Goal: Task Accomplishment & Management: Complete application form

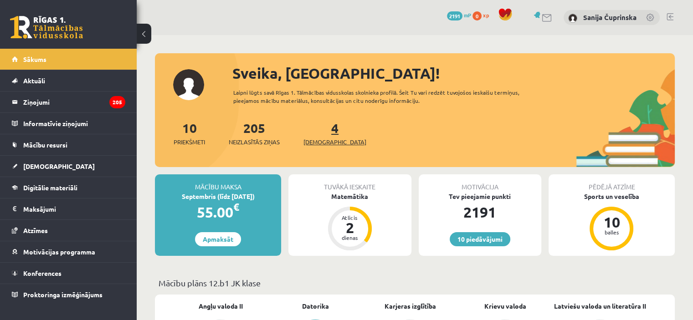
click at [321, 131] on link "4 Ieskaites" at bounding box center [334, 133] width 63 height 27
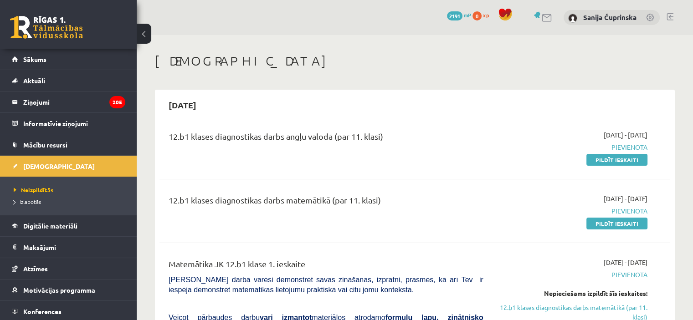
click at [614, 224] on link "Pildīt ieskaiti" at bounding box center [616, 224] width 61 height 12
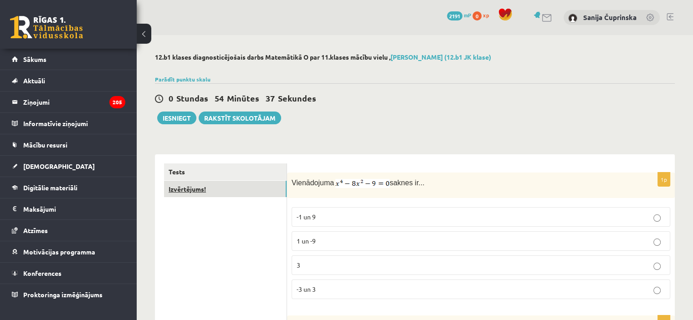
click at [222, 194] on link "Izvērtējums!" at bounding box center [225, 189] width 123 height 17
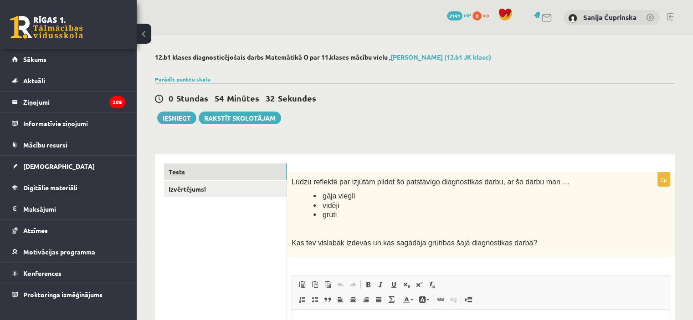
click at [215, 171] on link "Tests" at bounding box center [225, 172] width 123 height 17
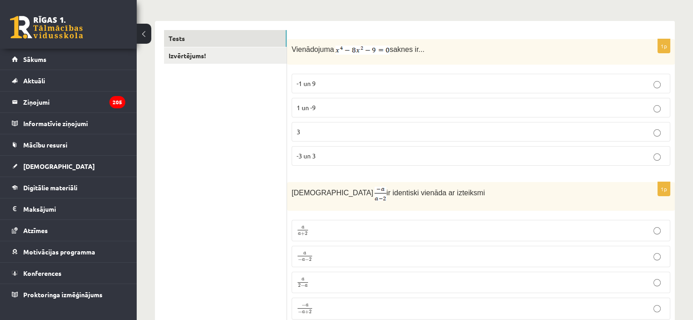
scroll to position [139, 0]
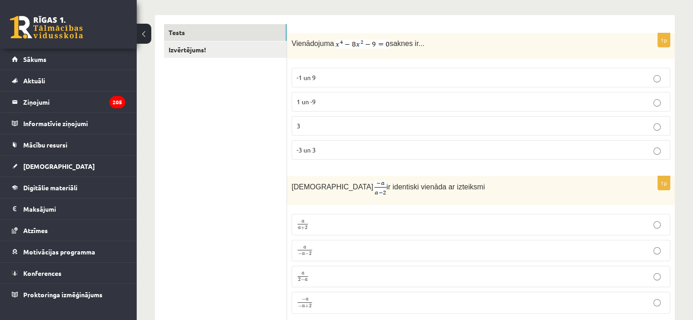
click at [394, 147] on p "-3 un 3" at bounding box center [481, 150] width 368 height 10
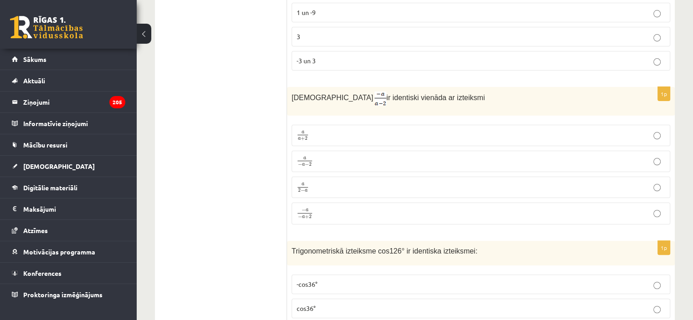
scroll to position [223, 0]
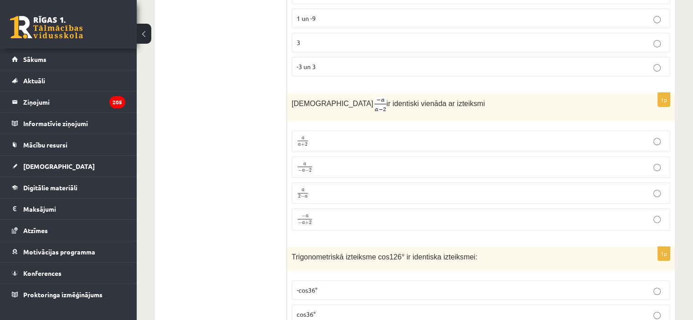
click at [441, 183] on label "a 2 − a a 2 − a" at bounding box center [481, 193] width 379 height 21
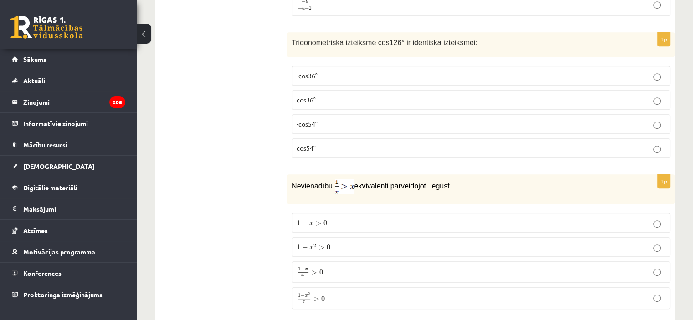
scroll to position [432, 0]
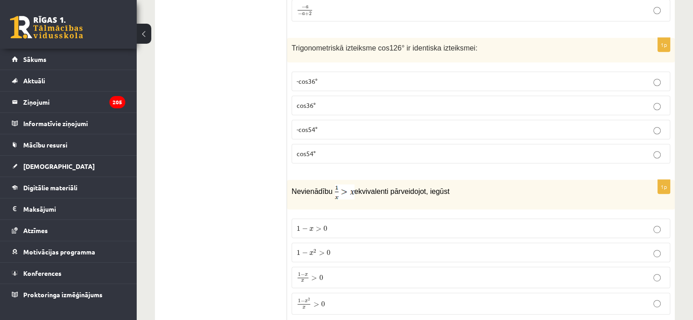
click at [632, 129] on p "-cos54°" at bounding box center [481, 130] width 368 height 10
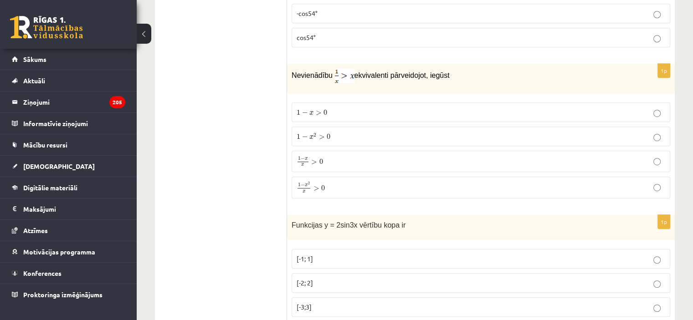
scroll to position [537, 0]
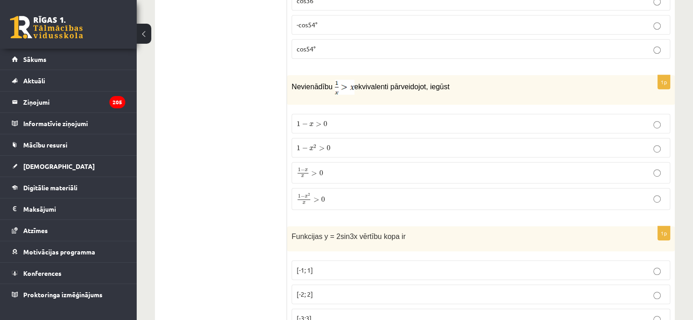
click at [490, 196] on p "1 − x 2 x > 0 1 − x 2 x > 0" at bounding box center [481, 199] width 368 height 12
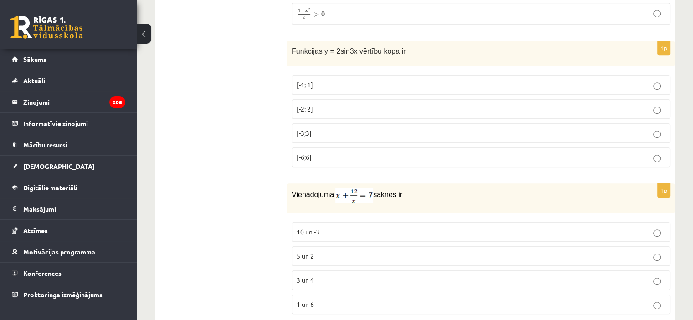
scroll to position [687, 0]
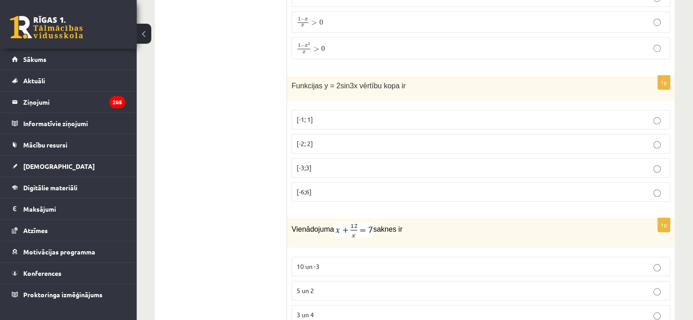
click at [510, 134] on label "[-2; 2]" at bounding box center [481, 144] width 379 height 20
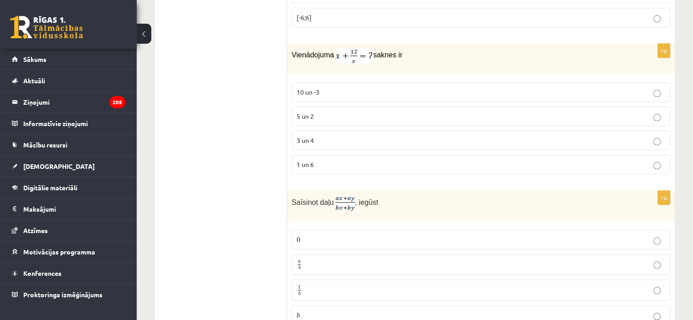
scroll to position [844, 0]
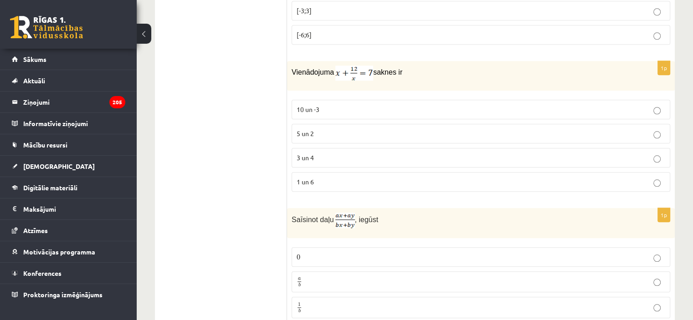
click at [583, 153] on p "3 un 4" at bounding box center [481, 158] width 368 height 10
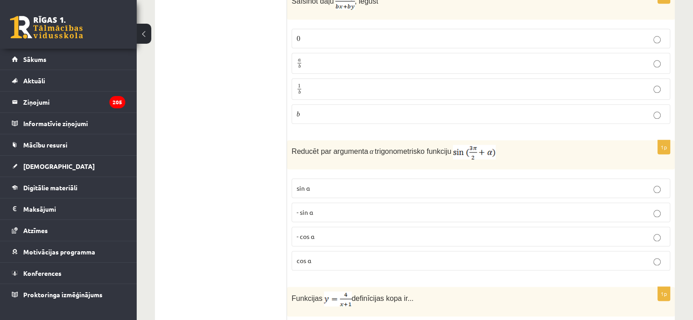
scroll to position [1000, 0]
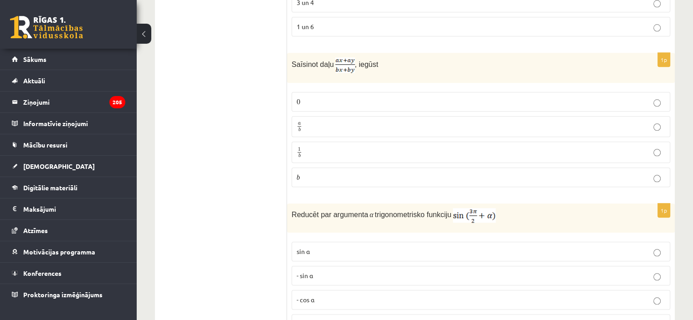
click at [389, 121] on p "a b a b" at bounding box center [481, 126] width 368 height 11
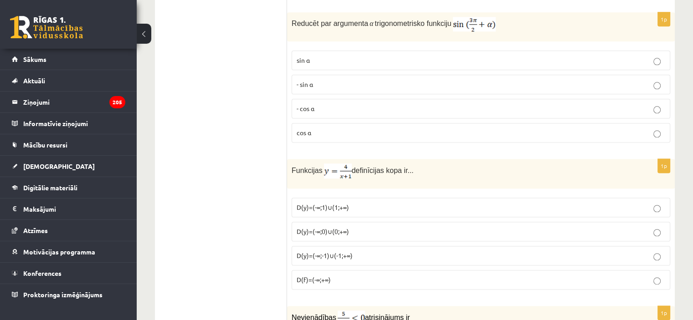
scroll to position [1197, 0]
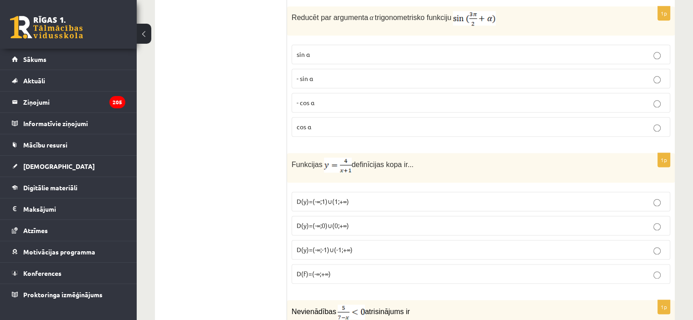
click at [508, 69] on label "- sin ⁡α" at bounding box center [481, 79] width 379 height 20
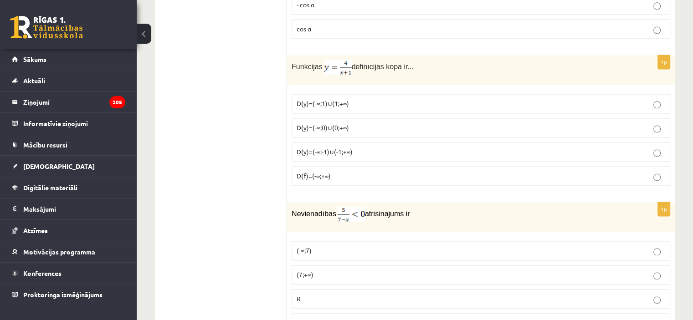
scroll to position [1324, 0]
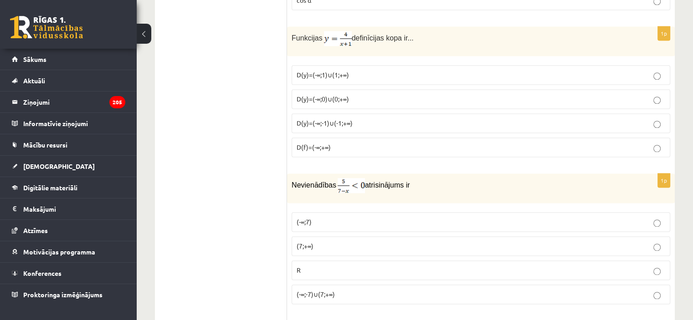
drag, startPoint x: 403, startPoint y: 107, endPoint x: 593, endPoint y: 119, distance: 191.2
click at [593, 119] on label "D(y)=(-∞;-1)∪(-1;+∞)" at bounding box center [481, 123] width 379 height 20
click at [593, 119] on p "D(y)=(-∞;-1)∪(-1;+∞)" at bounding box center [481, 123] width 368 height 10
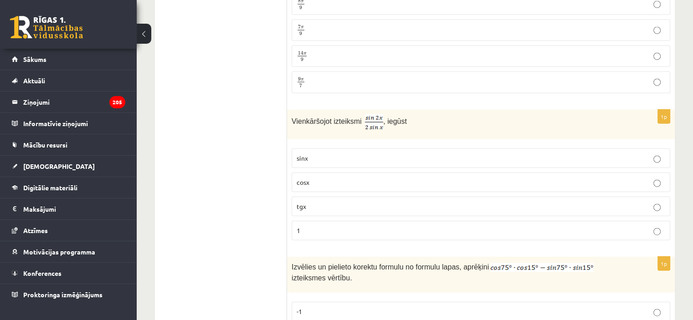
scroll to position [2133, 0]
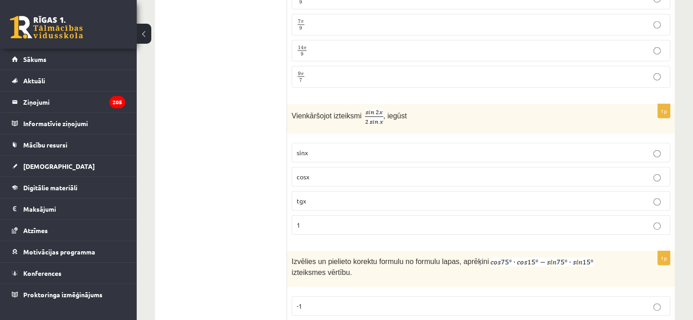
drag, startPoint x: 692, startPoint y: 149, endPoint x: 692, endPoint y: 165, distance: 15.9
click at [692, 165] on div "12.b1 klases diagnosticējošais darbs Matemātikā O par 11.klases mācību vielu , …" at bounding box center [415, 296] width 556 height 4788
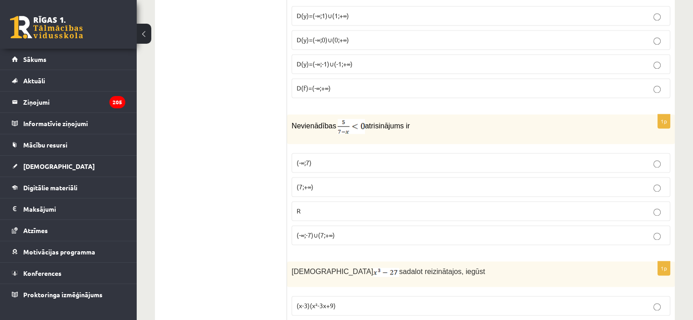
scroll to position [1446, 0]
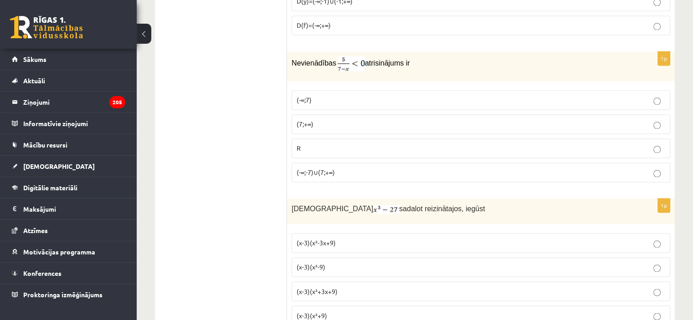
click at [471, 119] on p "(7;+∞)" at bounding box center [481, 124] width 368 height 10
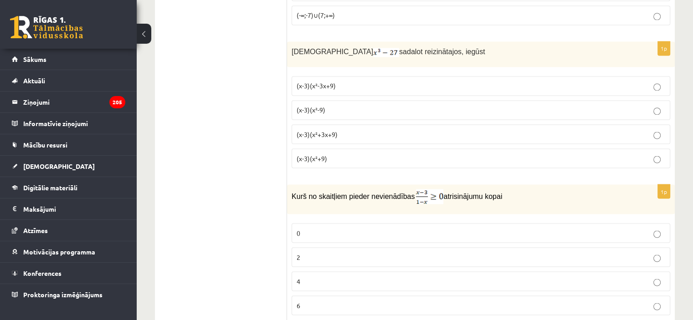
scroll to position [1580, 0]
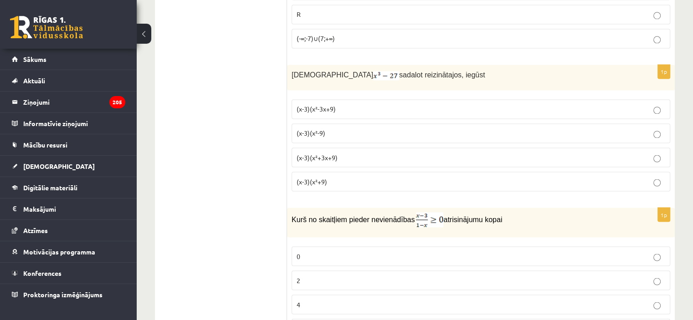
click at [584, 153] on p "(x-3)(x²+3x+9)" at bounding box center [481, 158] width 368 height 10
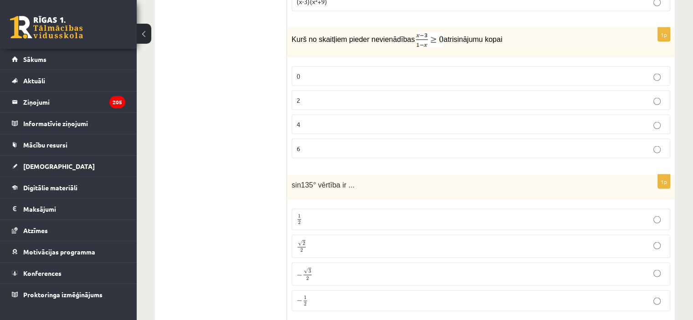
scroll to position [1771, 0]
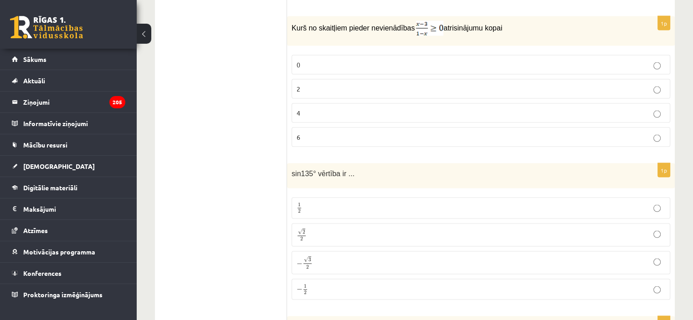
click at [619, 79] on label "2" at bounding box center [481, 89] width 379 height 20
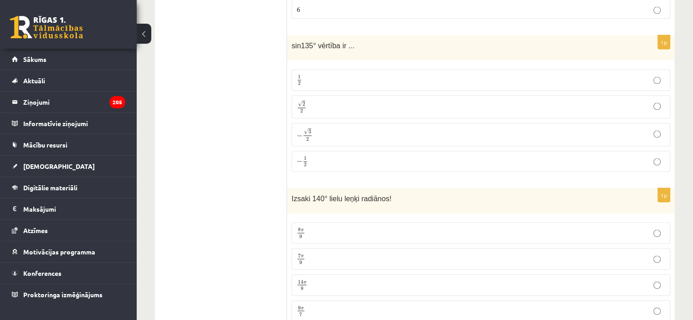
scroll to position [1905, 0]
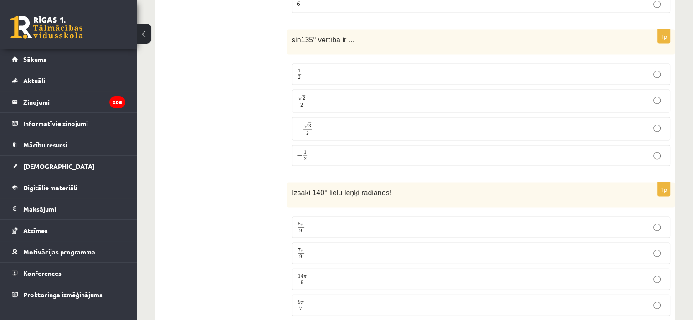
click at [621, 95] on p "√ 2 2 2 2" at bounding box center [481, 101] width 368 height 13
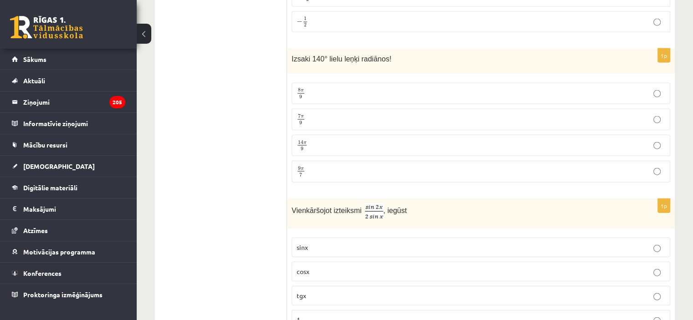
scroll to position [2021, 0]
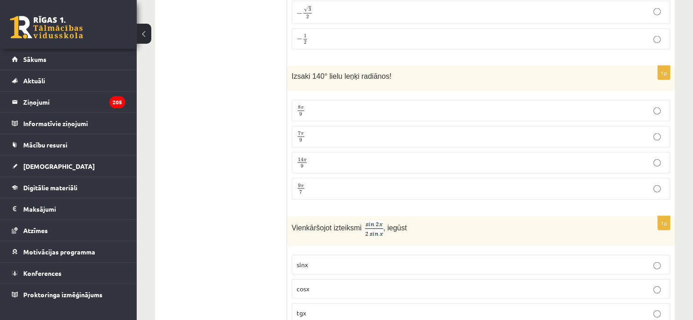
click at [593, 126] on label "7 π 9 7 π 9" at bounding box center [481, 136] width 379 height 21
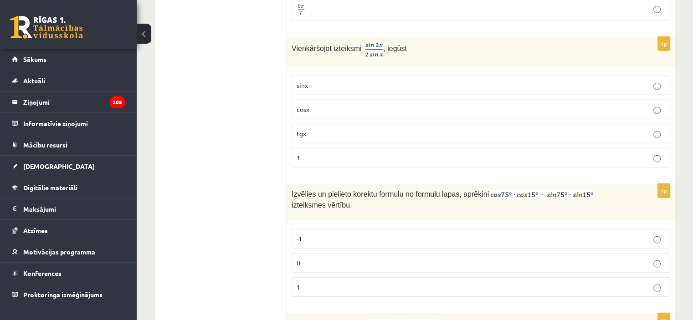
scroll to position [2219, 0]
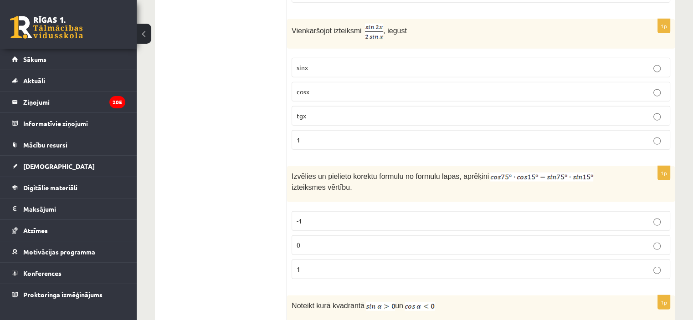
click at [591, 87] on p "cosx" at bounding box center [481, 92] width 368 height 10
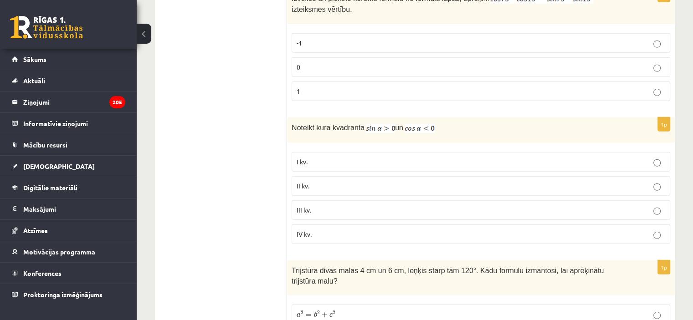
scroll to position [2391, 0]
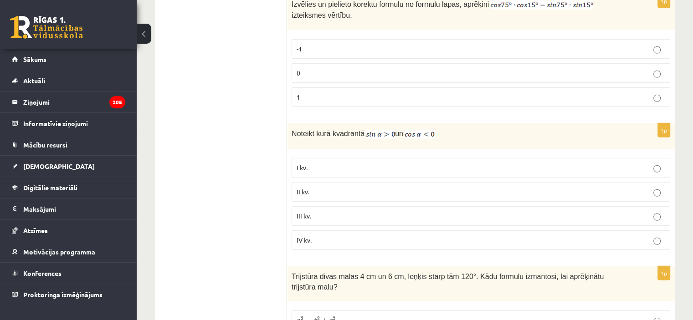
drag, startPoint x: 501, startPoint y: 38, endPoint x: 553, endPoint y: 40, distance: 51.0
click at [553, 40] on label "-1" at bounding box center [481, 49] width 379 height 20
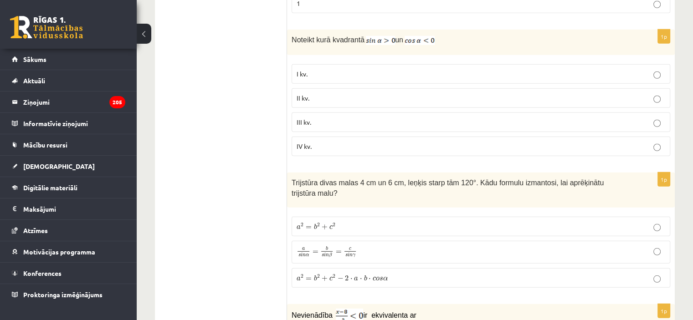
scroll to position [2479, 0]
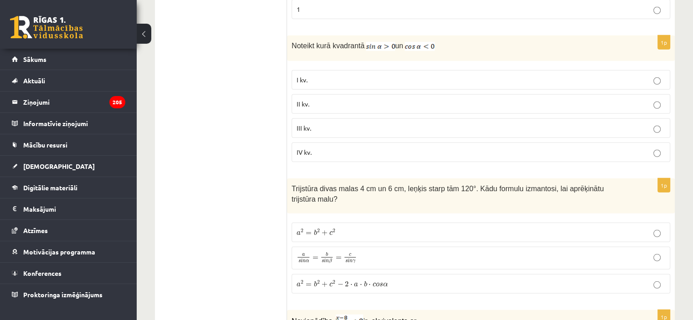
click at [621, 99] on p "II kv." at bounding box center [481, 104] width 368 height 10
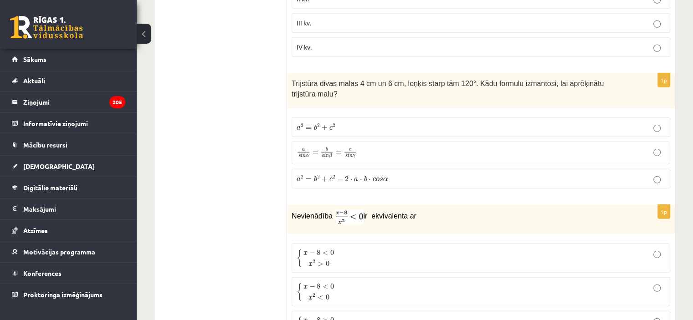
scroll to position [2578, 0]
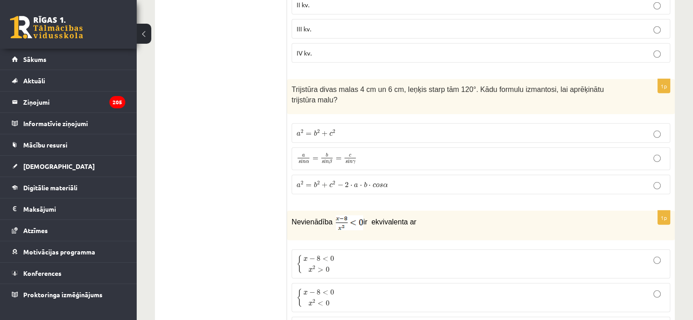
click at [463, 148] on label "a s i n α = b s i n β = c s i n γ a s i n α = b s i n β = c s i n γ" at bounding box center [481, 159] width 379 height 23
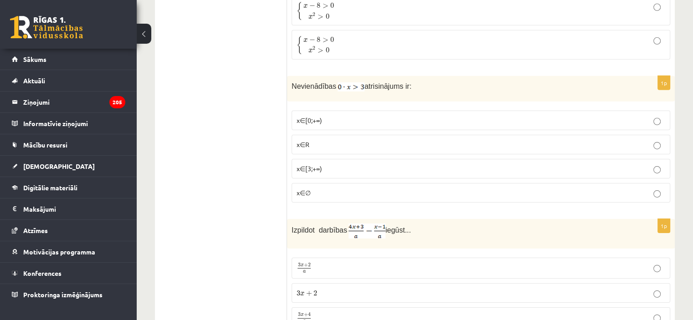
scroll to position [2911, 0]
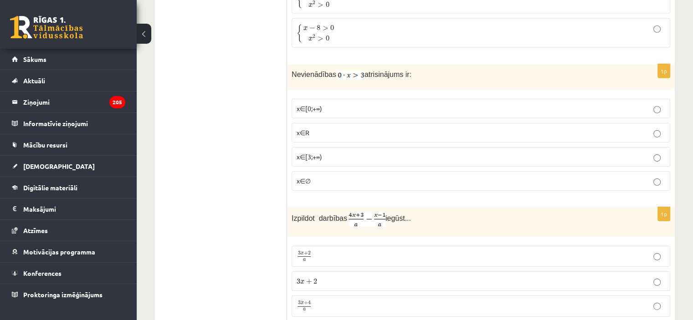
click at [365, 176] on p "x∈∅" at bounding box center [481, 181] width 368 height 10
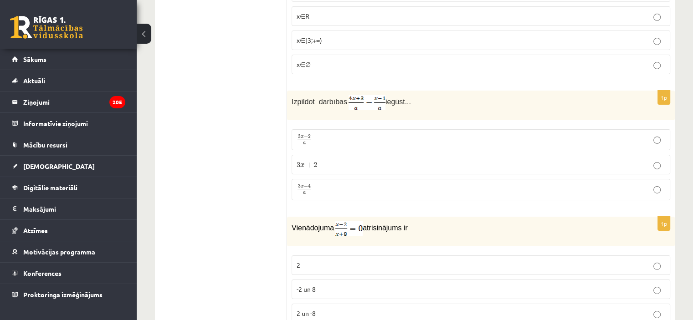
scroll to position [3044, 0]
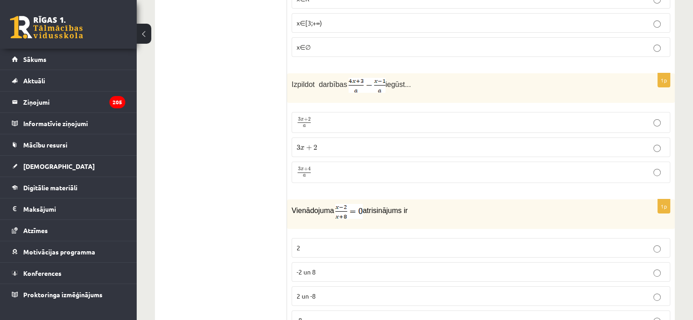
click at [485, 162] on label "3 x + 4 a 3 x + 4 a" at bounding box center [481, 172] width 379 height 21
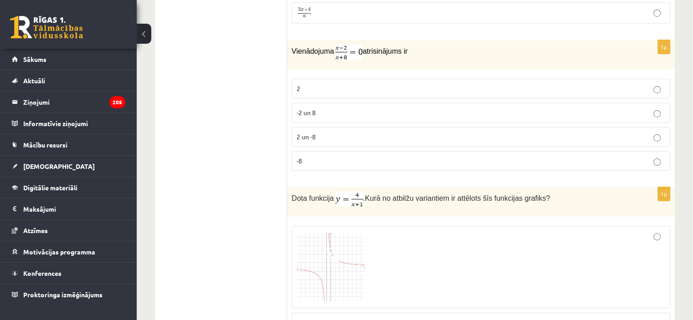
scroll to position [3198, 0]
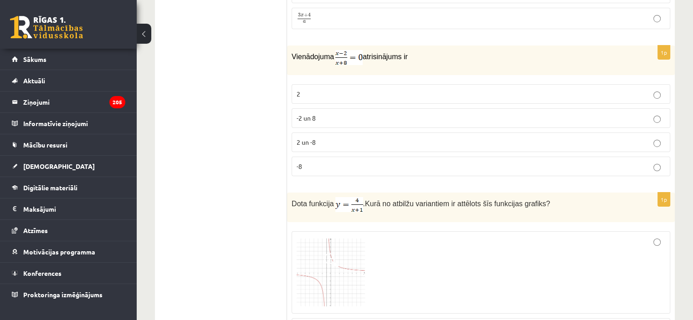
click at [476, 89] on p "2" at bounding box center [481, 94] width 368 height 10
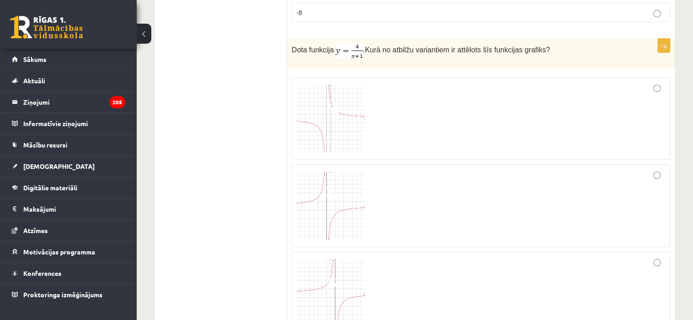
scroll to position [3358, 0]
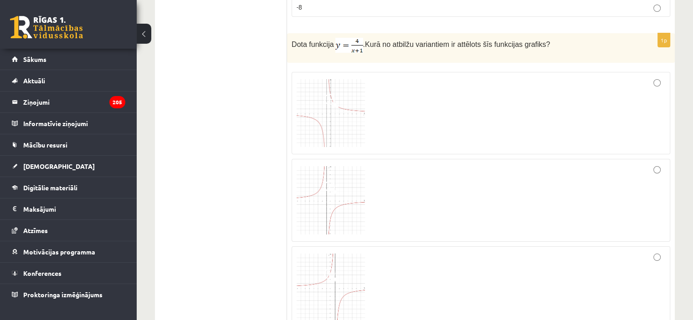
click at [319, 92] on img at bounding box center [331, 113] width 68 height 68
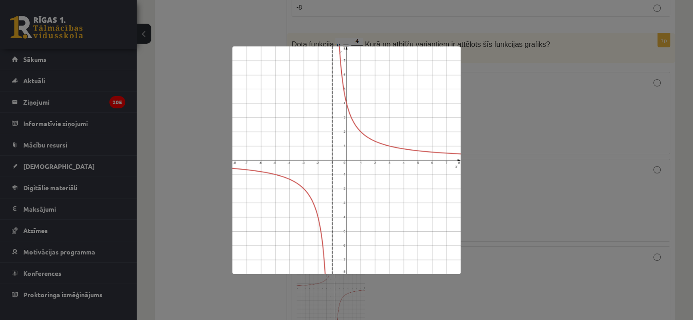
click at [473, 194] on div at bounding box center [346, 160] width 693 height 320
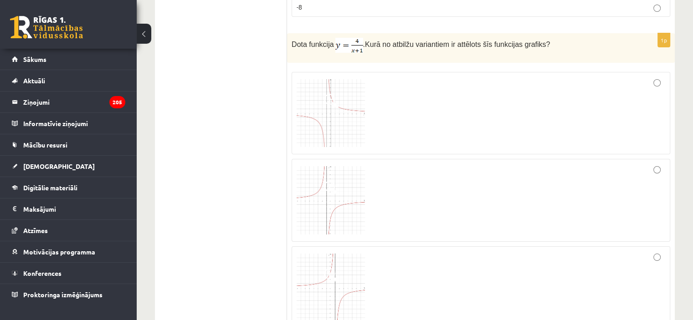
click at [352, 169] on img at bounding box center [331, 200] width 68 height 68
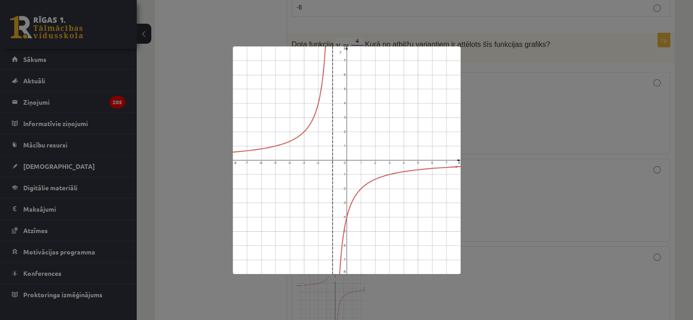
click at [469, 174] on div at bounding box center [346, 160] width 693 height 320
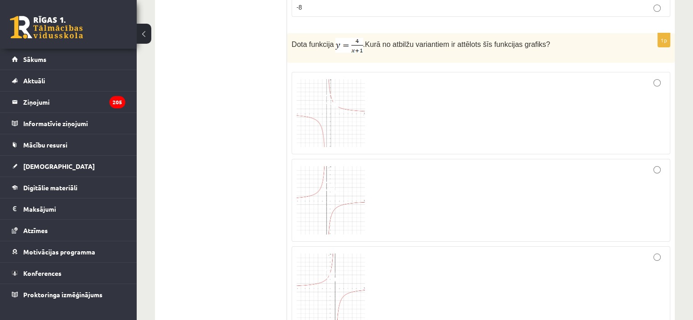
click at [316, 79] on img at bounding box center [331, 113] width 68 height 68
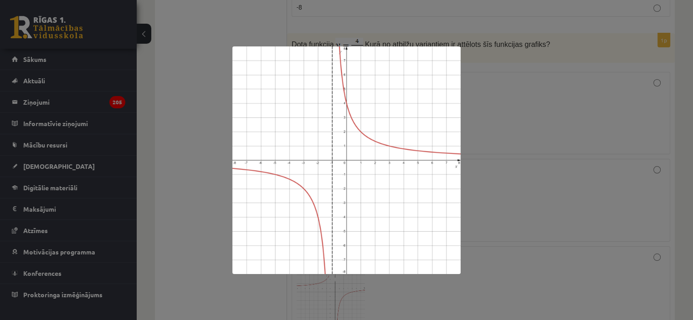
drag, startPoint x: 578, startPoint y: 118, endPoint x: 573, endPoint y: 99, distance: 19.8
click at [573, 99] on div at bounding box center [346, 160] width 693 height 320
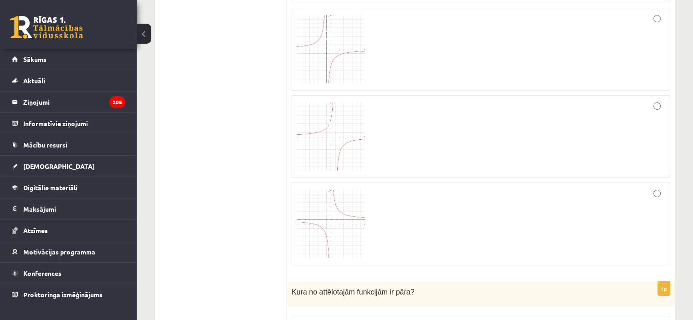
scroll to position [3520, 0]
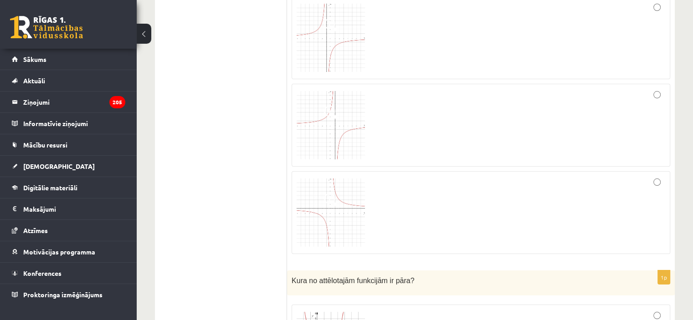
click at [353, 92] on img at bounding box center [331, 125] width 68 height 68
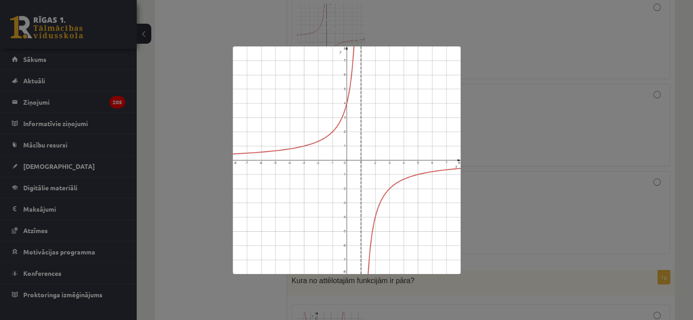
click at [512, 159] on div at bounding box center [346, 160] width 693 height 320
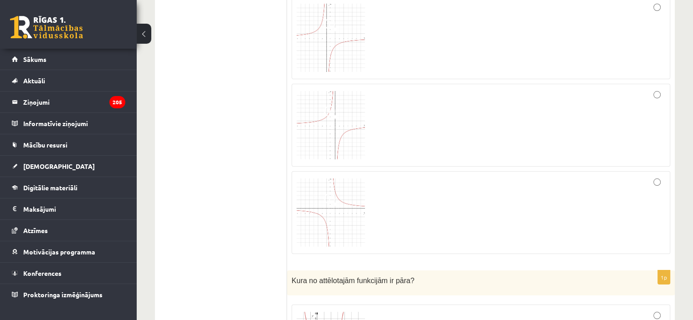
click at [321, 179] on img at bounding box center [331, 213] width 68 height 68
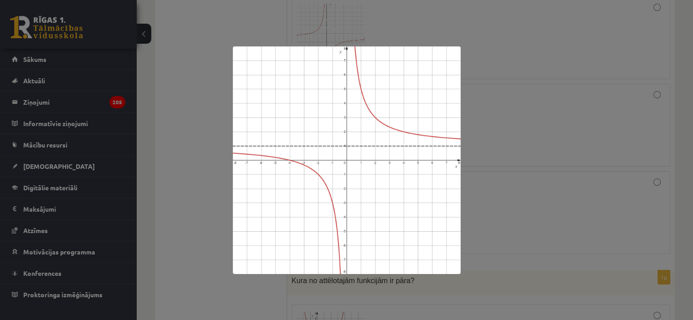
click at [561, 180] on div at bounding box center [346, 160] width 693 height 320
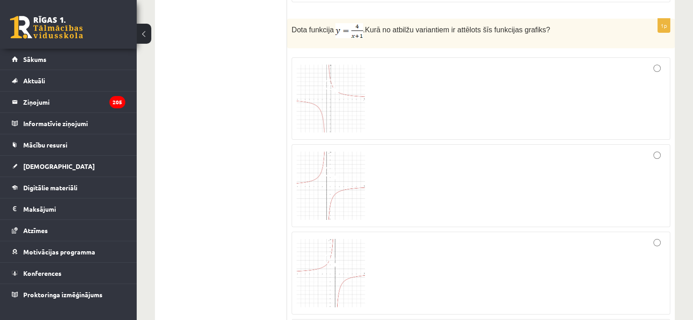
scroll to position [3407, 0]
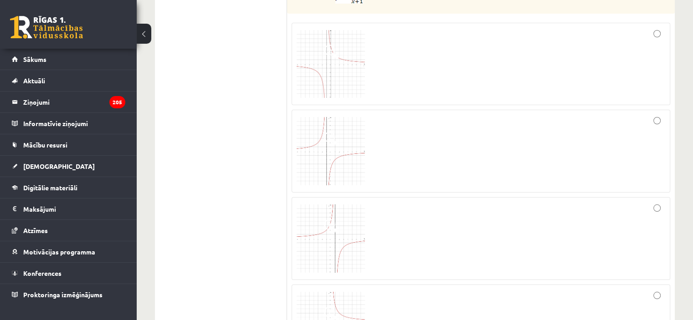
click at [370, 57] on div at bounding box center [481, 64] width 368 height 73
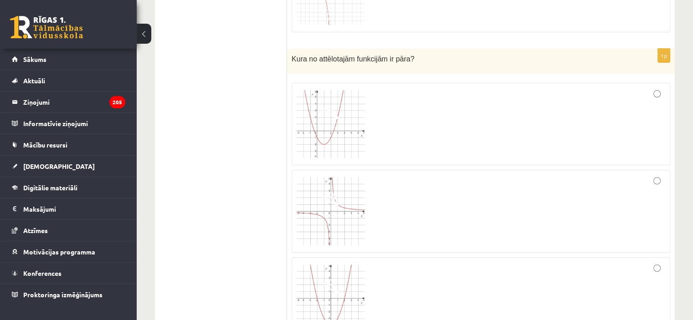
scroll to position [3731, 0]
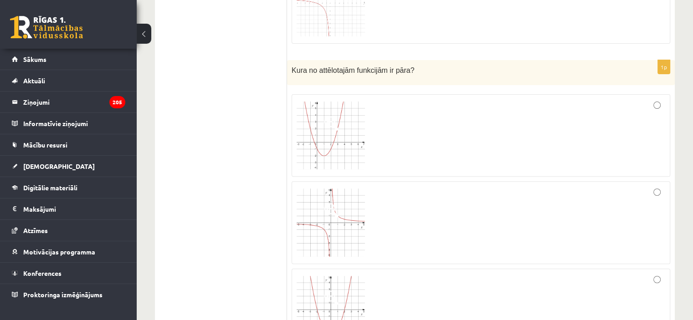
click at [321, 189] on img at bounding box center [331, 223] width 68 height 68
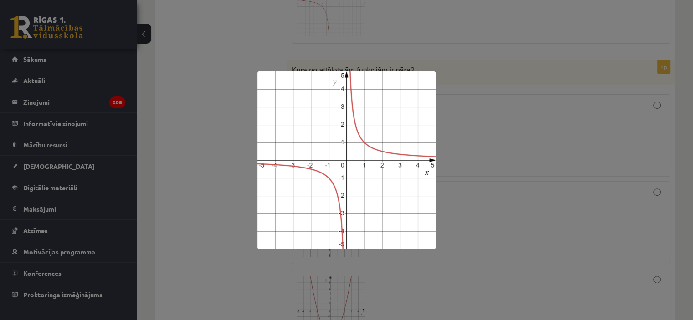
click at [430, 265] on div at bounding box center [346, 160] width 693 height 320
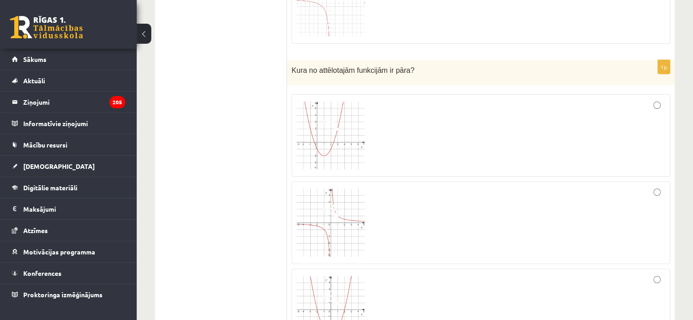
click at [402, 281] on div at bounding box center [481, 310] width 368 height 72
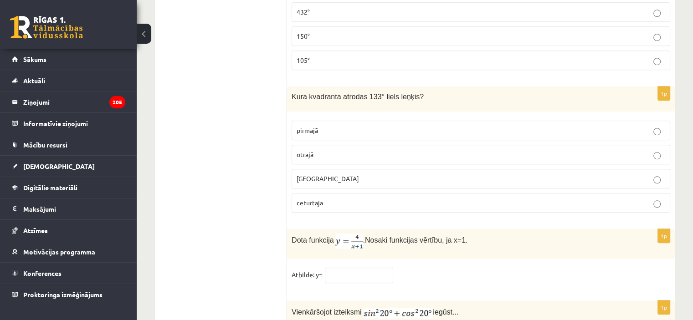
scroll to position [4346, 0]
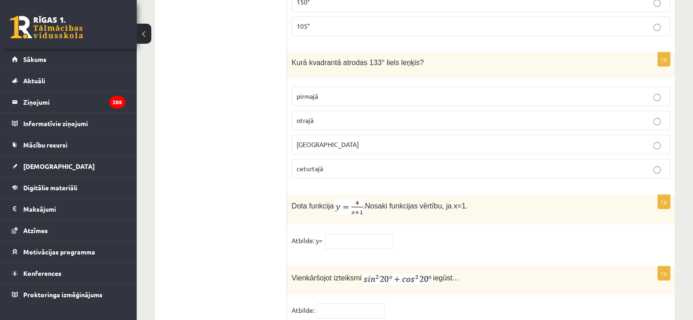
click at [500, 116] on p "otrajā" at bounding box center [481, 121] width 368 height 10
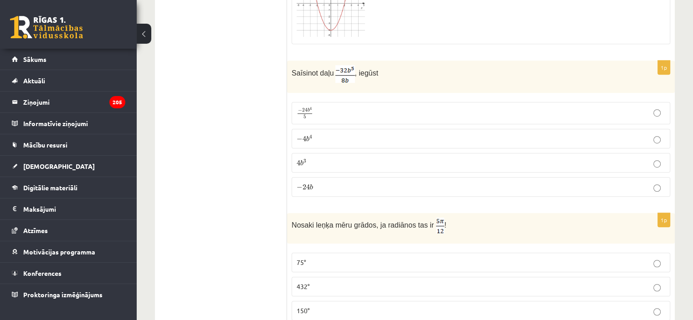
scroll to position [4048, 0]
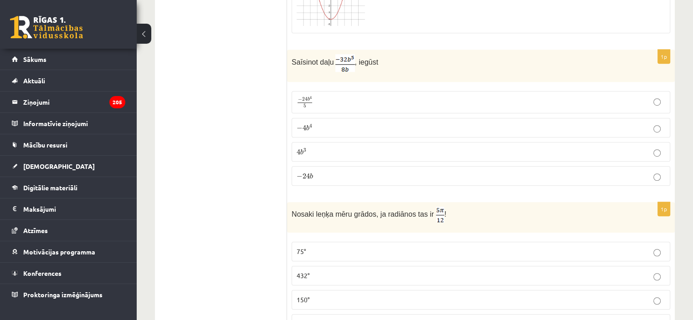
click at [518, 123] on p "− 4 b 4 − 4 b 4" at bounding box center [481, 128] width 368 height 10
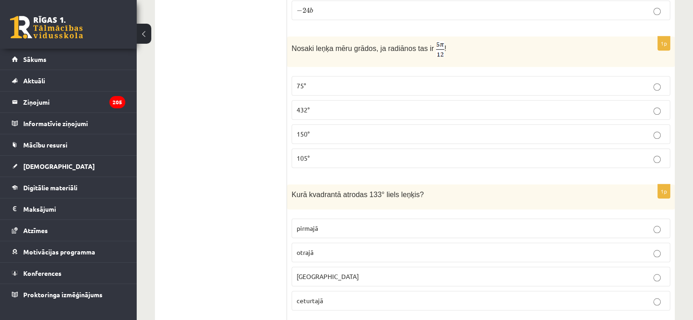
scroll to position [4203, 0]
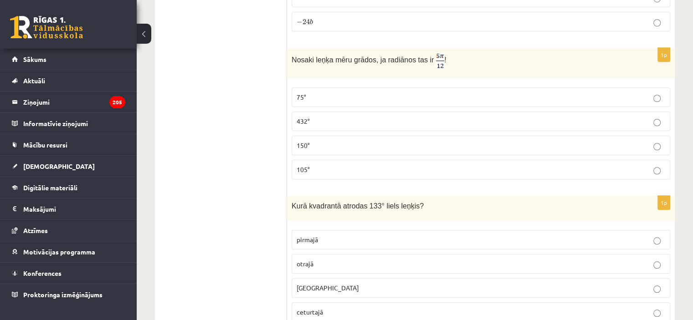
click at [507, 92] on p "75°" at bounding box center [481, 97] width 368 height 10
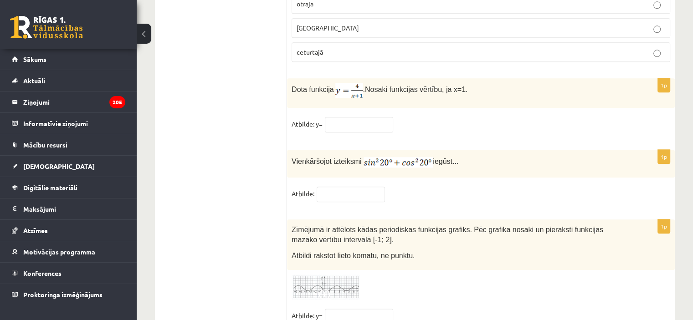
scroll to position [4471, 0]
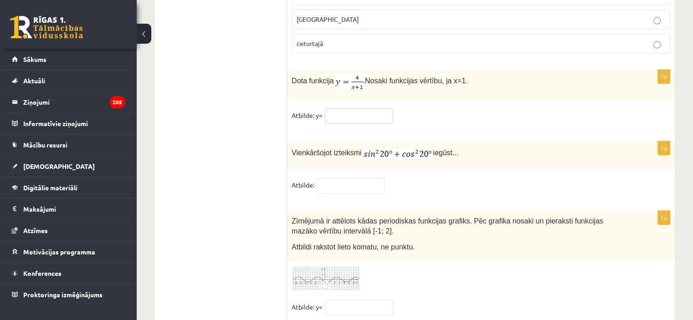
click at [369, 108] on input "text" at bounding box center [359, 115] width 68 height 15
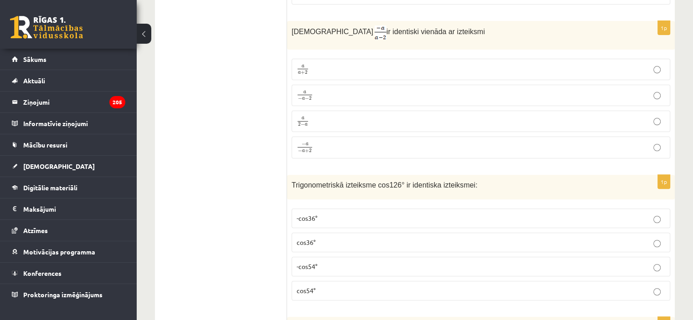
scroll to position [0, 0]
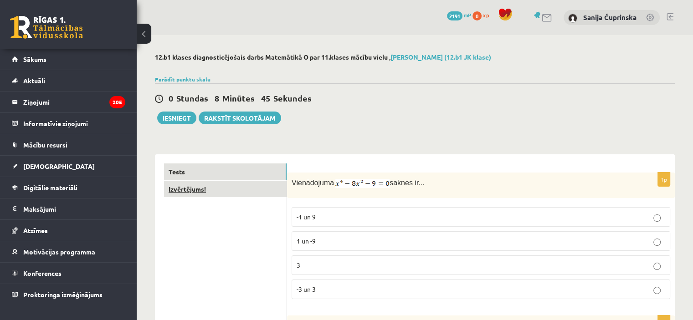
type input "*"
click at [203, 196] on link "Izvērtējums!" at bounding box center [225, 189] width 123 height 17
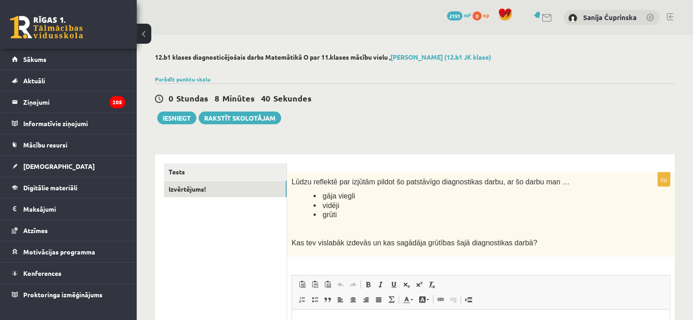
scroll to position [5, 0]
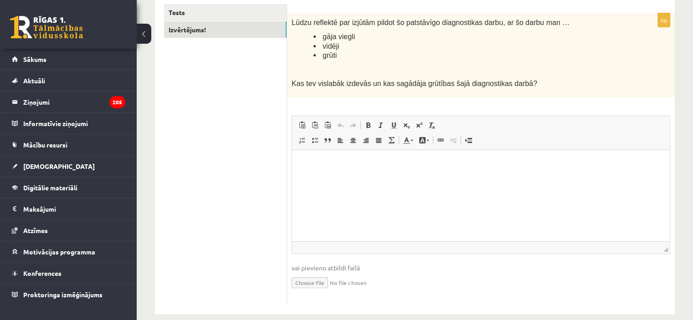
drag, startPoint x: 696, startPoint y: 152, endPoint x: 235, endPoint y: 37, distance: 475.6
click at [500, 175] on html at bounding box center [481, 163] width 378 height 28
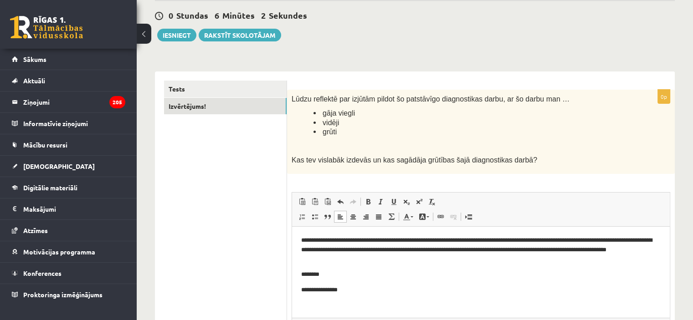
scroll to position [82, 0]
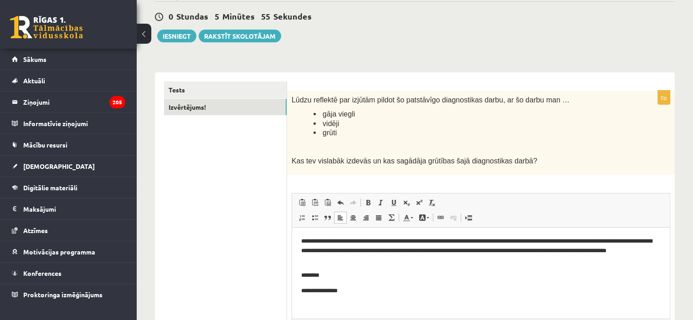
click at [399, 243] on p "**********" at bounding box center [481, 251] width 360 height 28
click at [357, 250] on p "**********" at bounding box center [481, 251] width 360 height 28
click at [186, 31] on button "Iesniegt" at bounding box center [176, 36] width 39 height 13
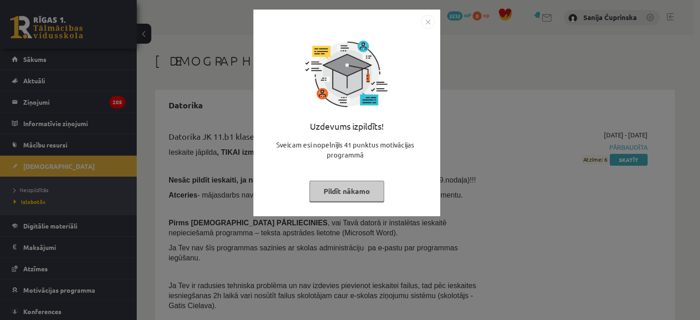
click at [423, 22] on img "Close" at bounding box center [428, 22] width 14 height 14
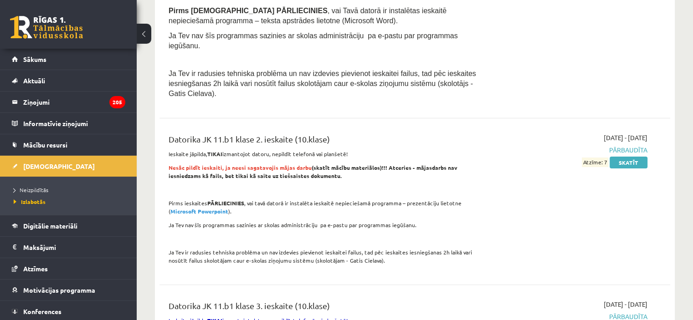
scroll to position [206, 0]
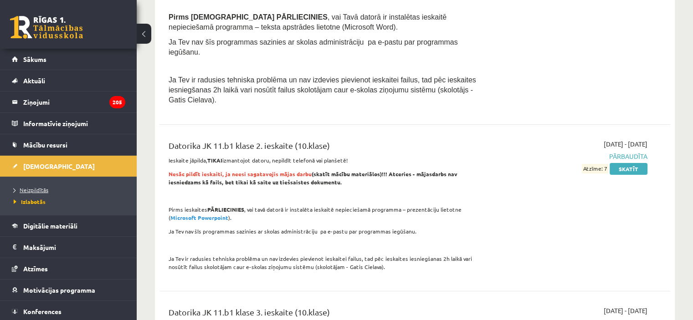
click at [31, 190] on span "Neizpildītās" at bounding box center [31, 189] width 35 height 7
